Goal: Information Seeking & Learning: Learn about a topic

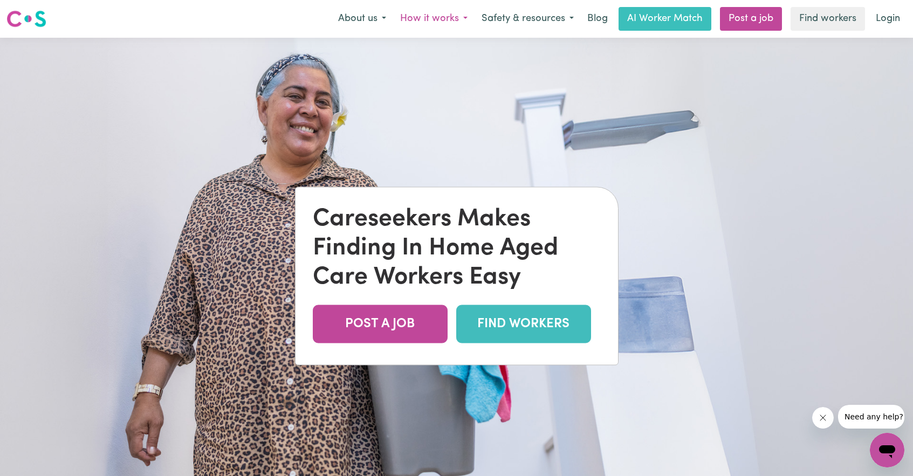
click at [431, 18] on button "How it works" at bounding box center [433, 19] width 81 height 23
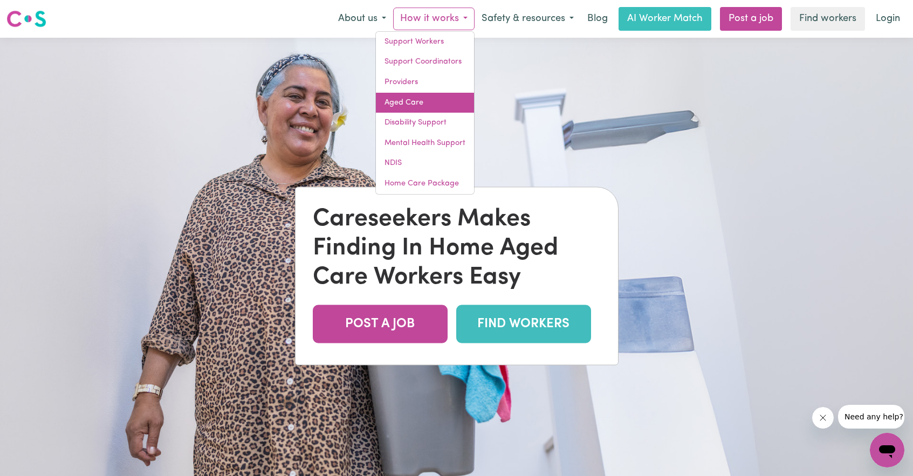
click at [413, 106] on link "Aged Care" at bounding box center [425, 103] width 98 height 20
click at [399, 100] on link "Aged Care" at bounding box center [425, 103] width 98 height 20
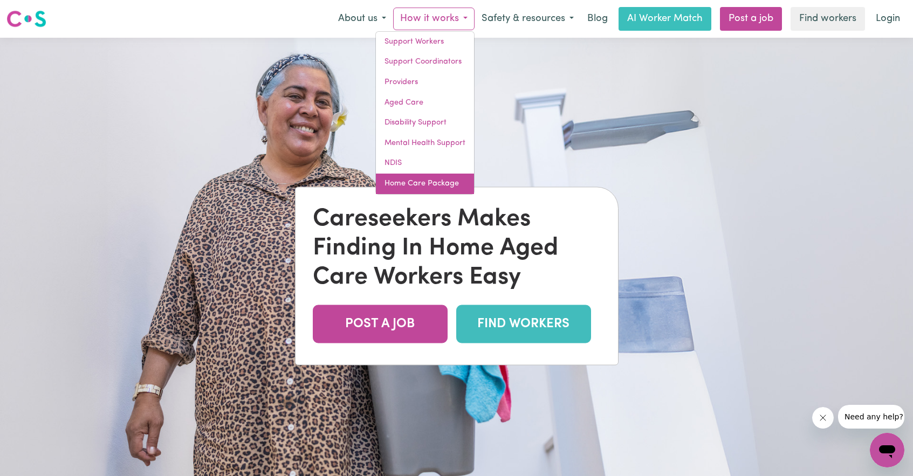
click at [436, 183] on link "Home Care Package" at bounding box center [425, 184] width 98 height 20
